Goal: Task Accomplishment & Management: Manage account settings

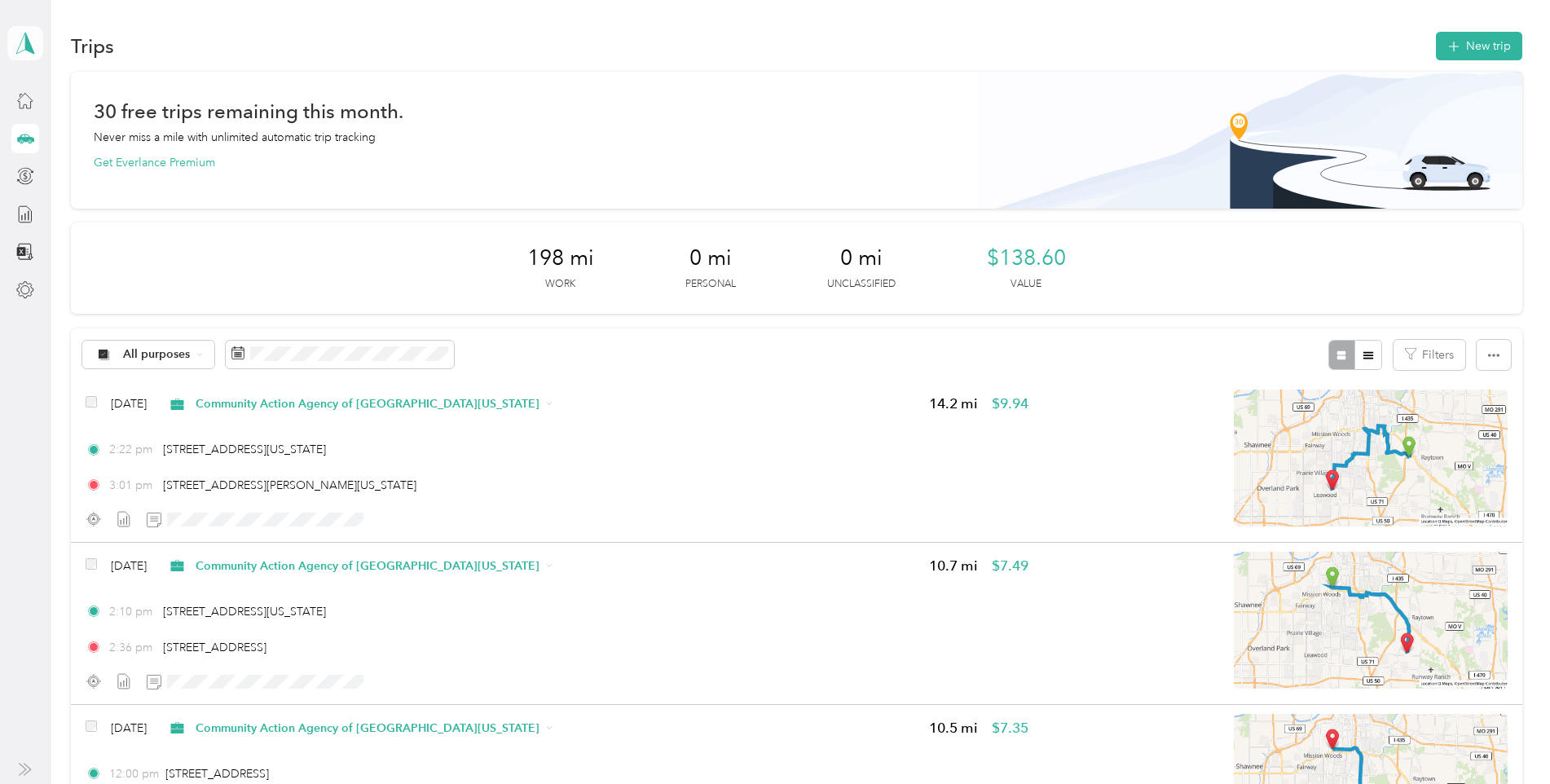
click at [22, 49] on icon at bounding box center [25, 43] width 24 height 22
click at [49, 133] on div "Log out" at bounding box center [52, 134] width 63 height 17
